Goal: Transaction & Acquisition: Purchase product/service

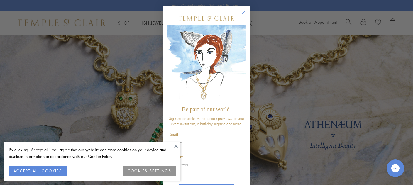
click at [240, 12] on circle "Close dialog" at bounding box center [243, 12] width 7 height 7
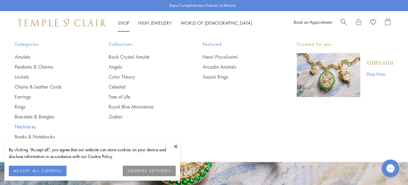
click at [32, 127] on link "Necklaces" at bounding box center [50, 126] width 71 height 6
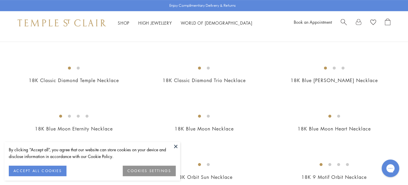
scroll to position [240, 0]
click at [174, 149] on button at bounding box center [175, 146] width 9 height 9
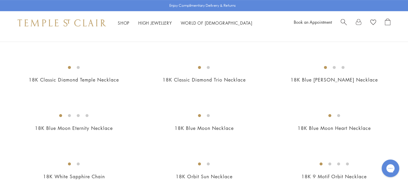
scroll to position [195, 0]
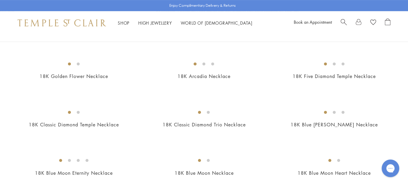
click at [0, 0] on img at bounding box center [0, 0] width 0 height 0
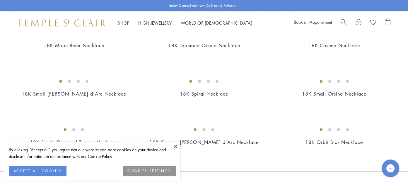
scroll to position [614, 0]
